Goal: Answer question/provide support

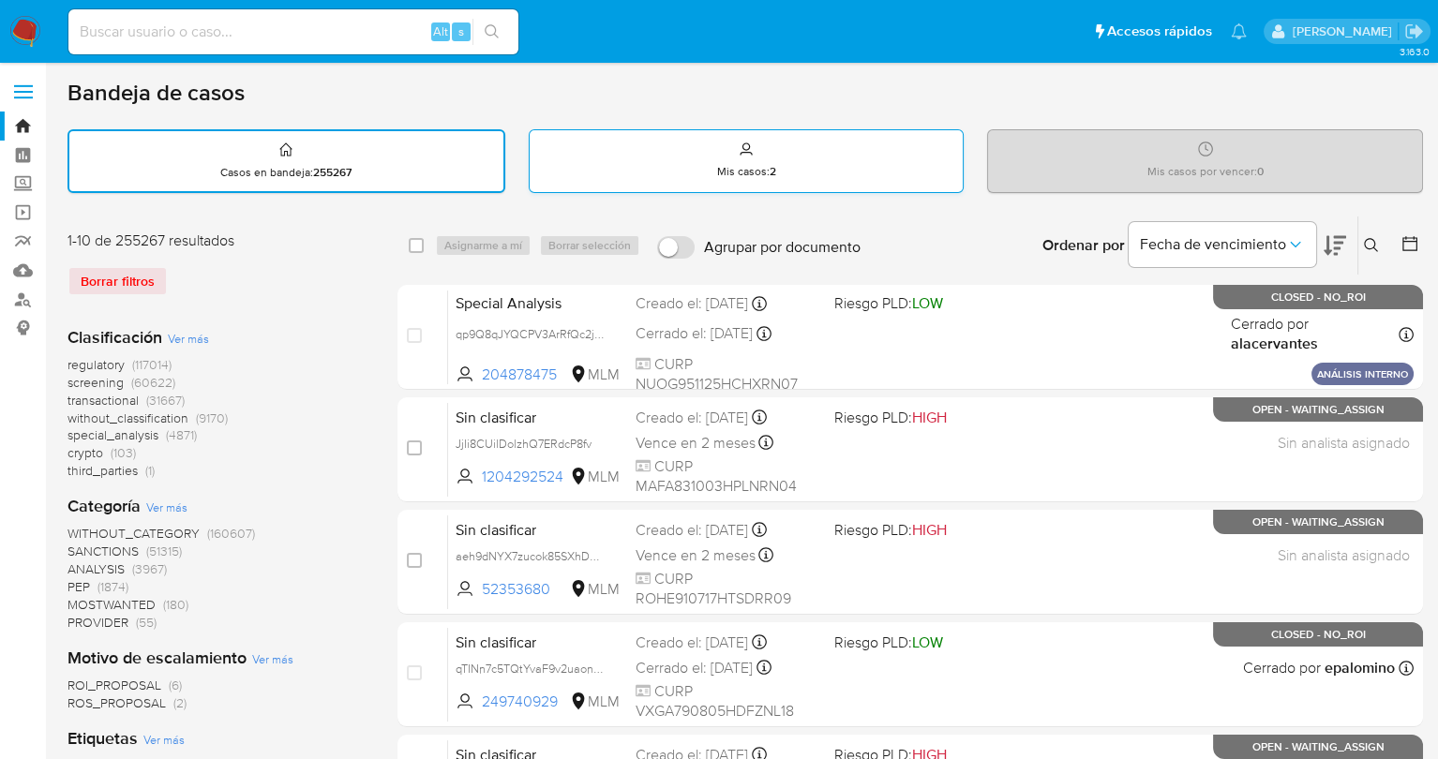
click at [853, 169] on div "Mis casos : 2" at bounding box center [747, 160] width 434 height 60
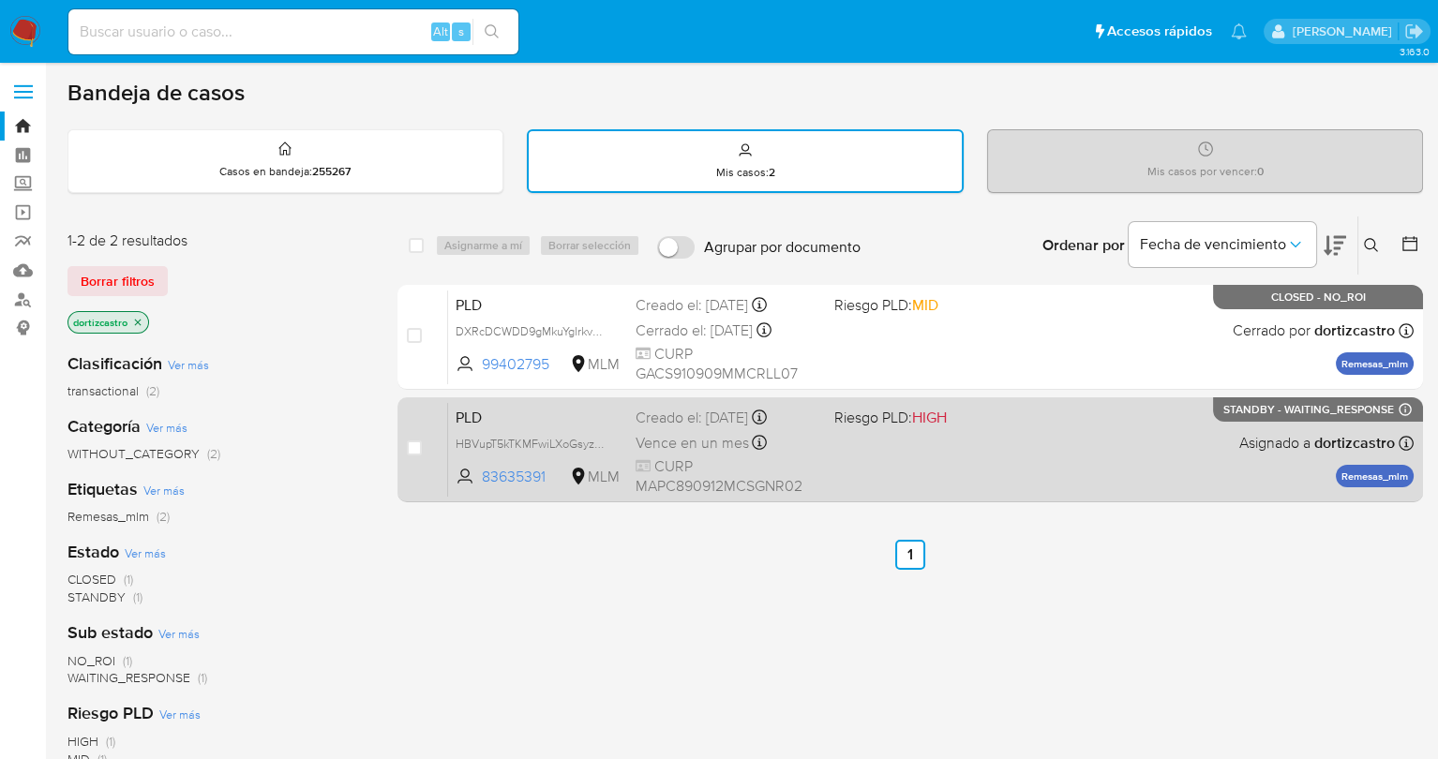
click at [983, 441] on span at bounding box center [925, 443] width 183 height 4
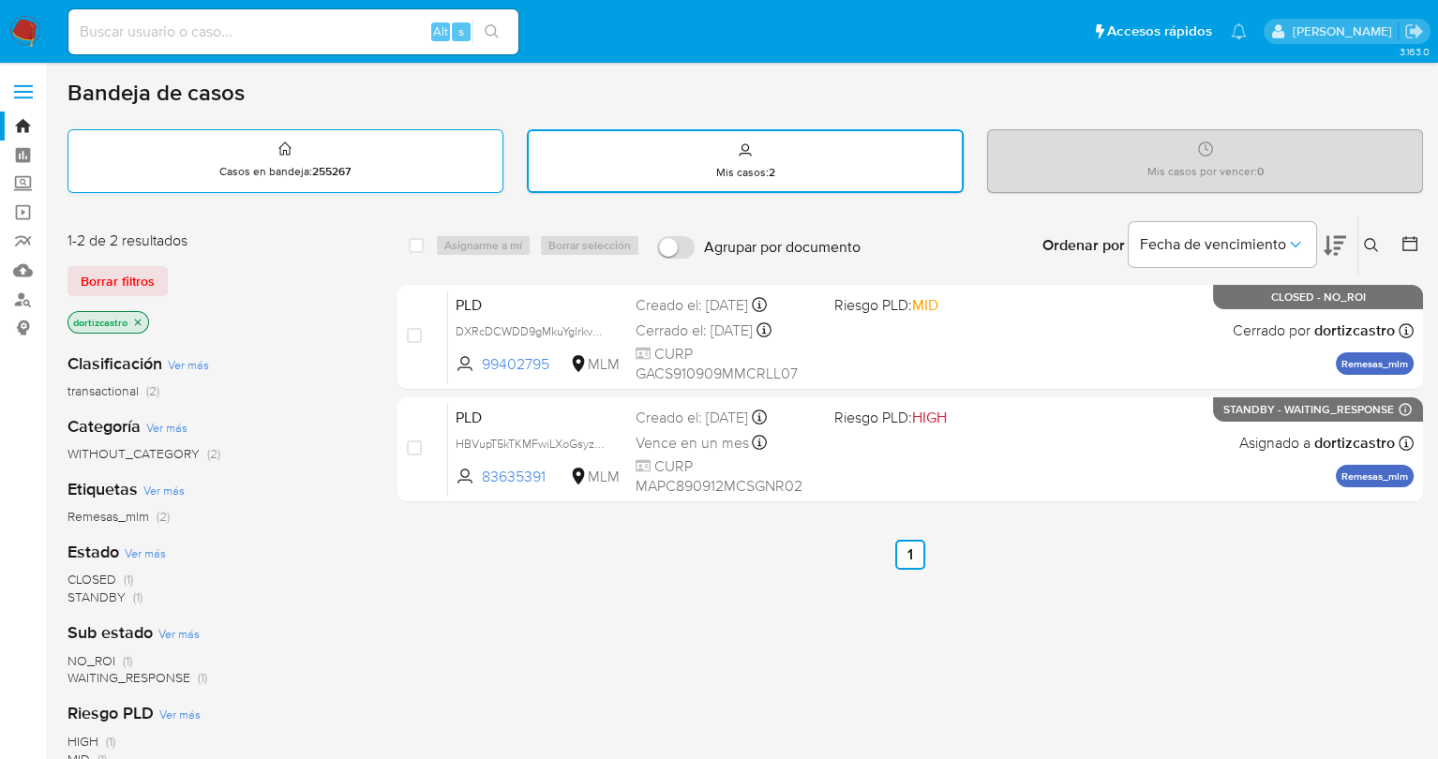
click at [342, 151] on div "Casos en bandeja : 255267" at bounding box center [285, 160] width 434 height 60
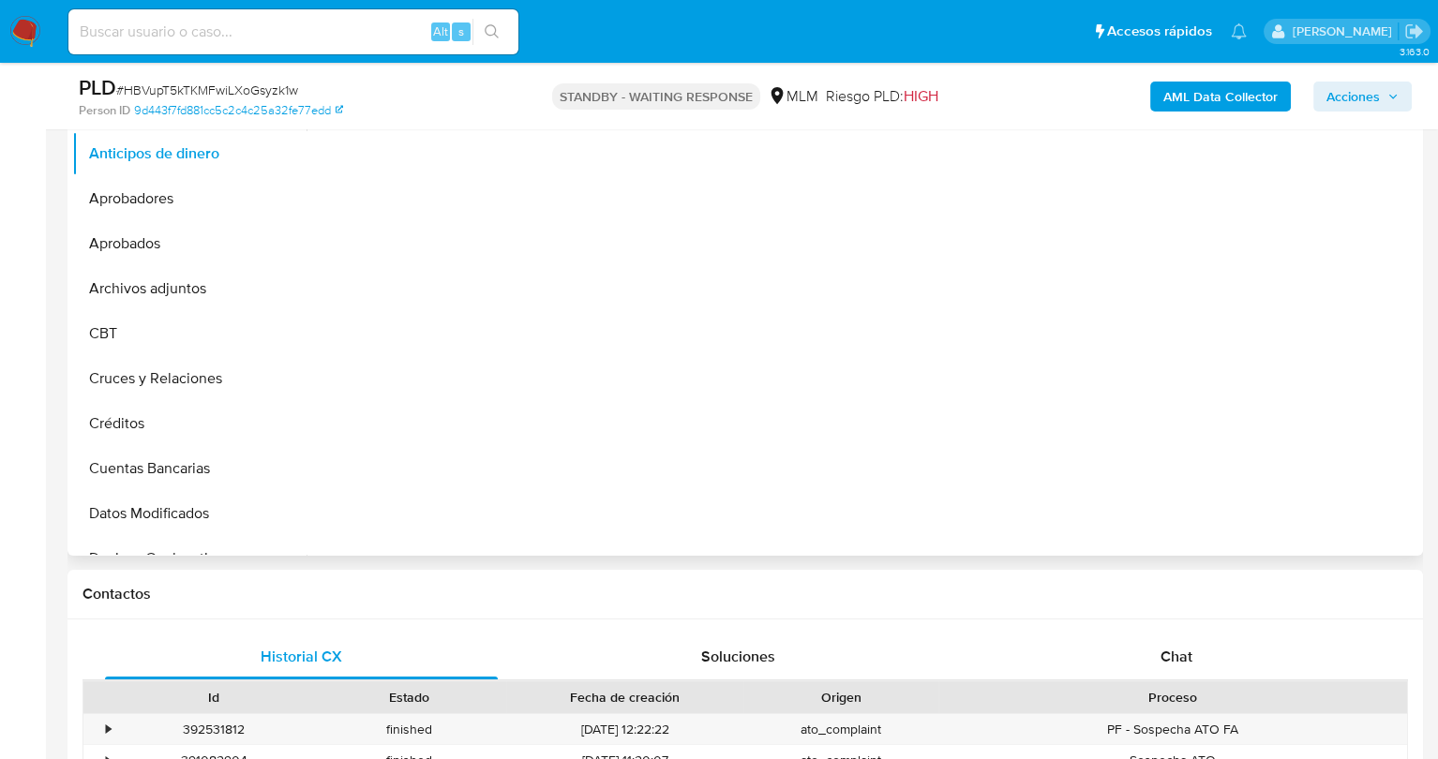
select select "10"
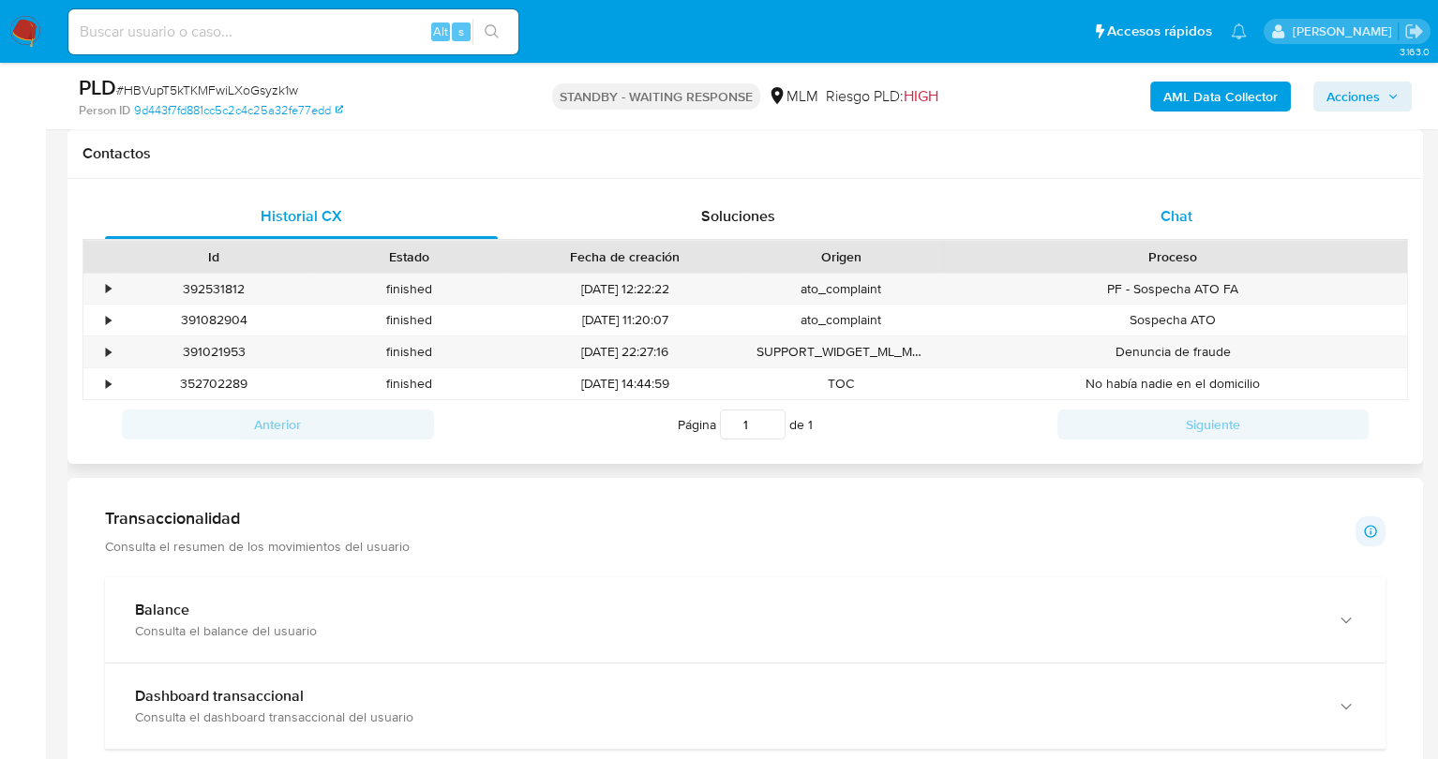
scroll to position [844, 0]
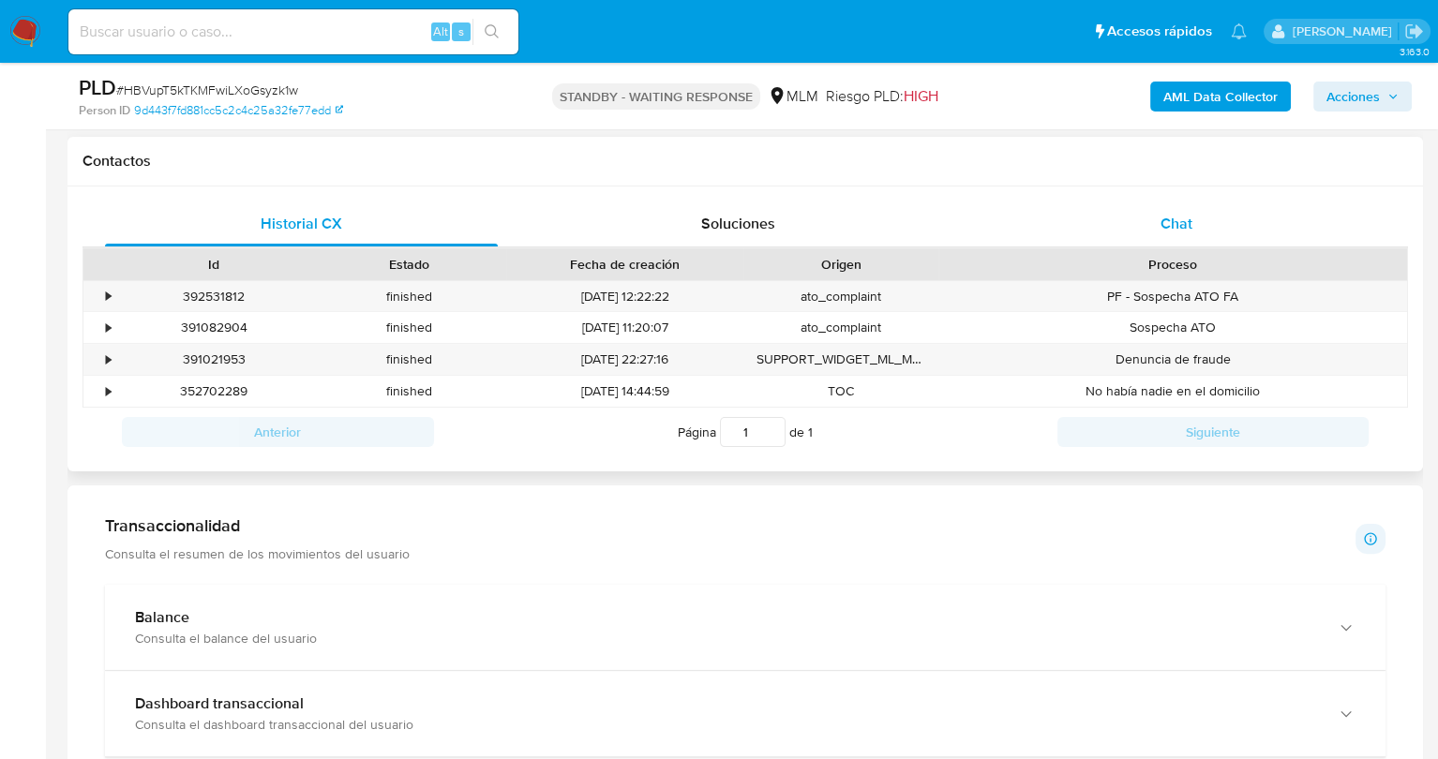
click at [1117, 215] on div "Chat" at bounding box center [1176, 224] width 393 height 45
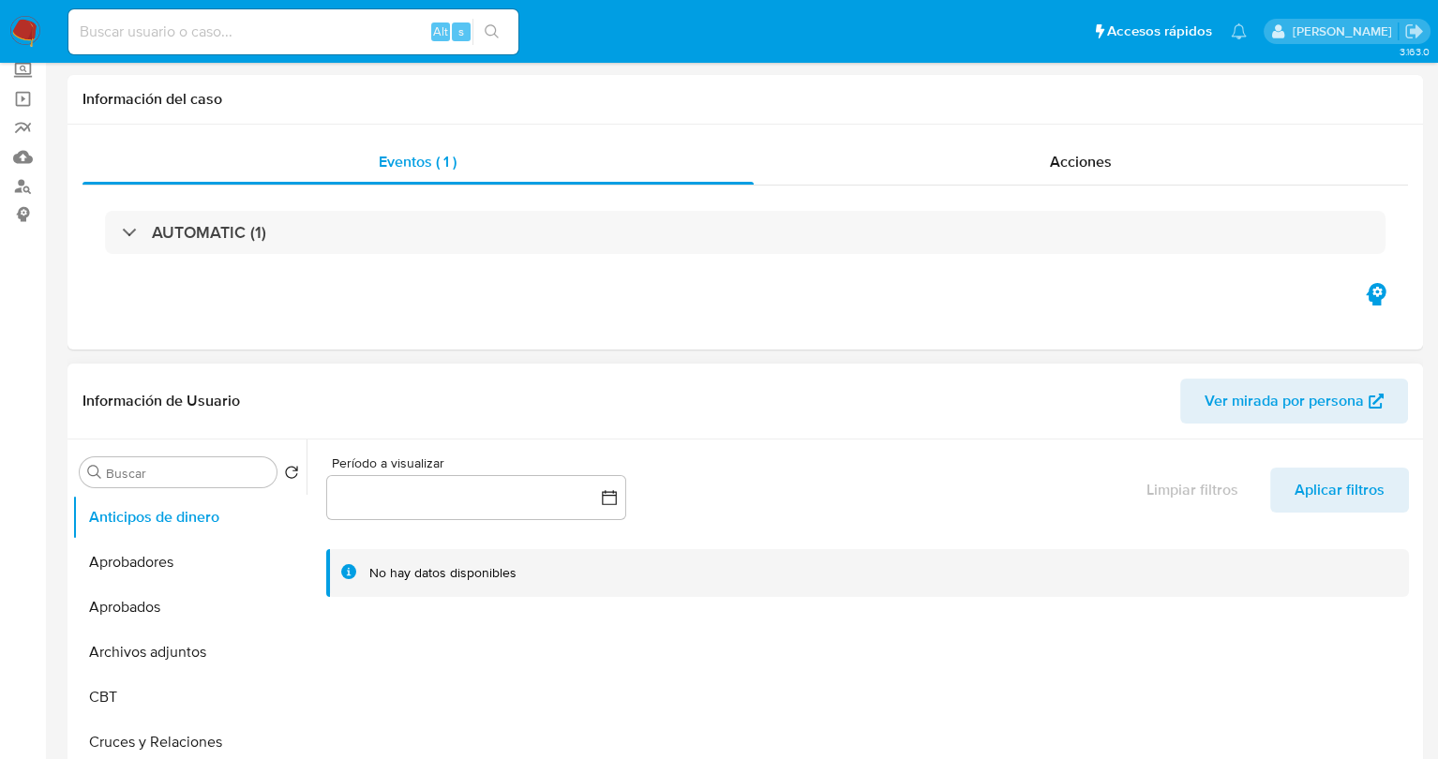
scroll to position [0, 0]
